Goal: Task Accomplishment & Management: Manage account settings

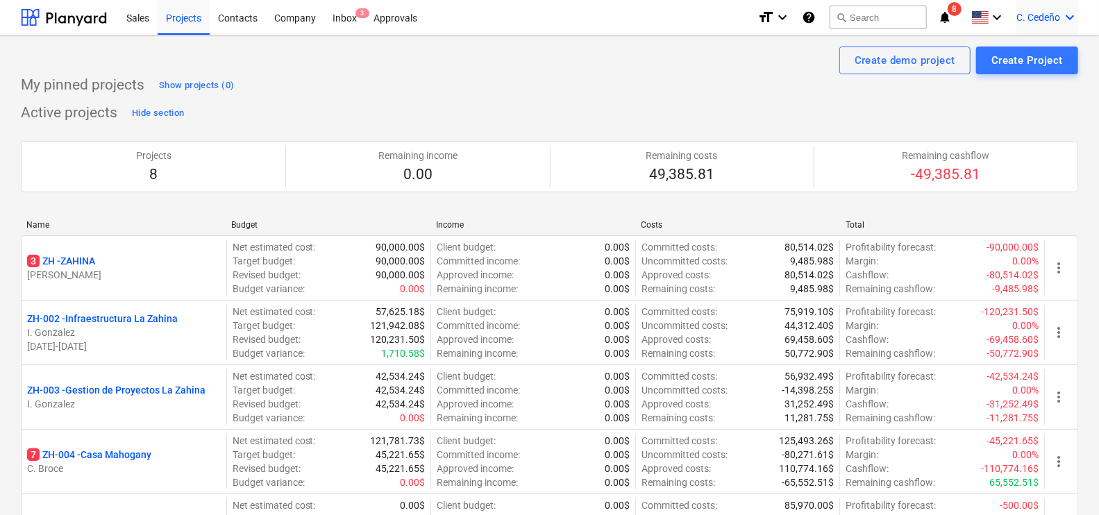
click at [1047, 12] on span "C. Cedeño" at bounding box center [1038, 17] width 44 height 11
click at [1029, 77] on div "Log out" at bounding box center [1036, 76] width 83 height 22
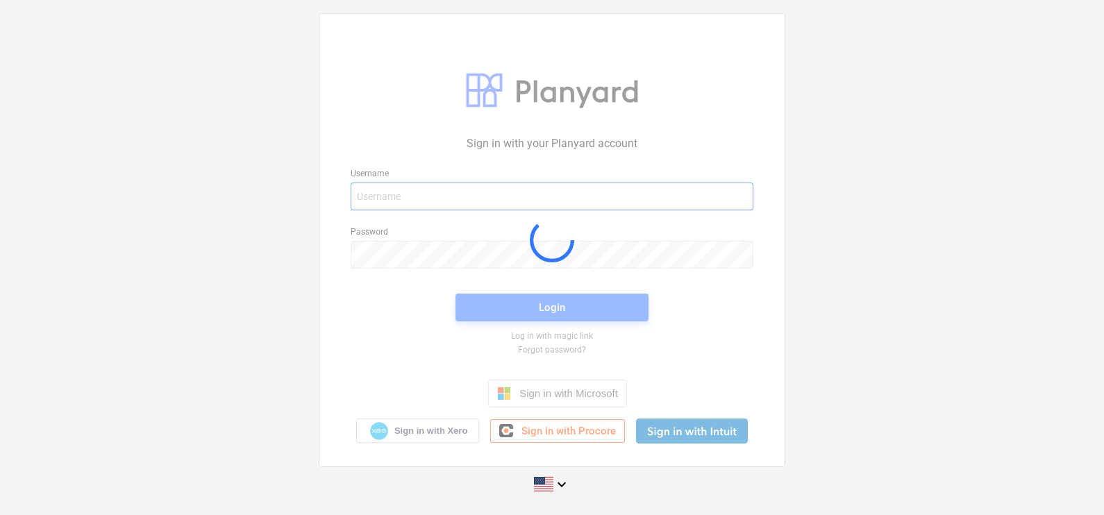
type input "[EMAIL_ADDRESS][DOMAIN_NAME]"
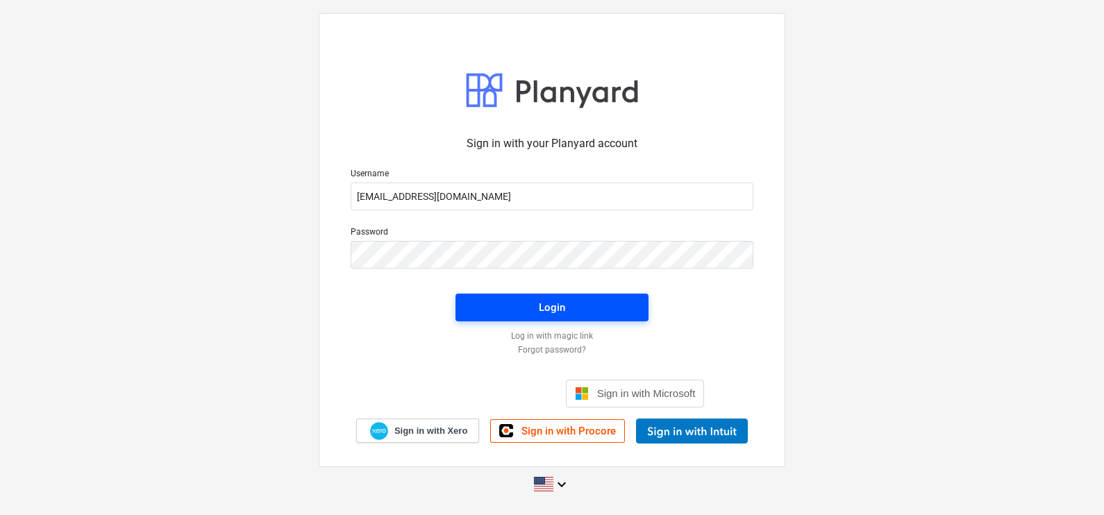
click at [548, 302] on div "Login" at bounding box center [552, 308] width 26 height 18
